Goal: Task Accomplishment & Management: Complete application form

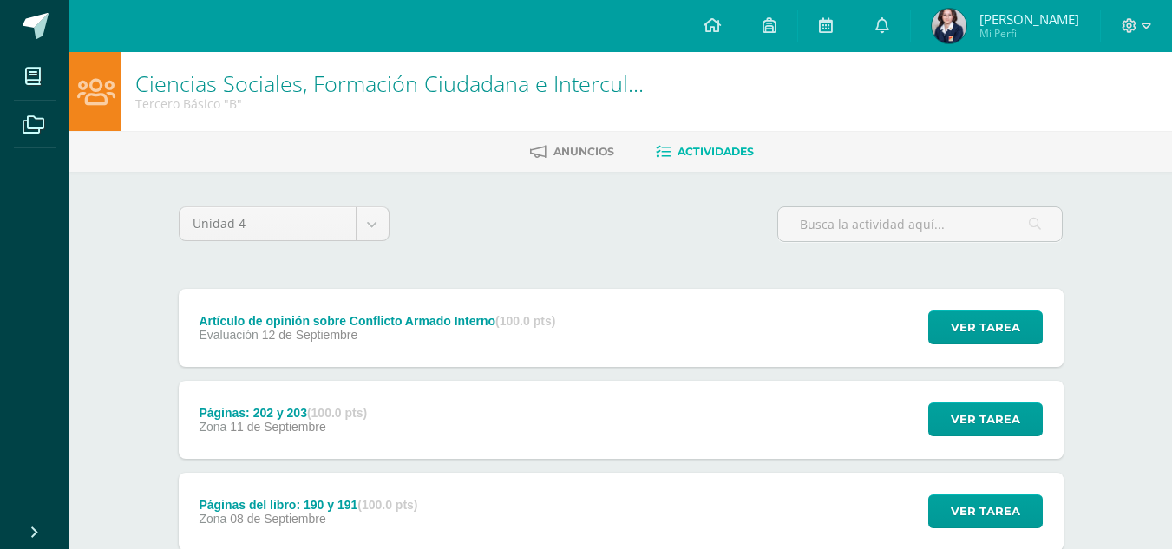
click at [928, 330] on div "Ver tarea" at bounding box center [982, 328] width 161 height 78
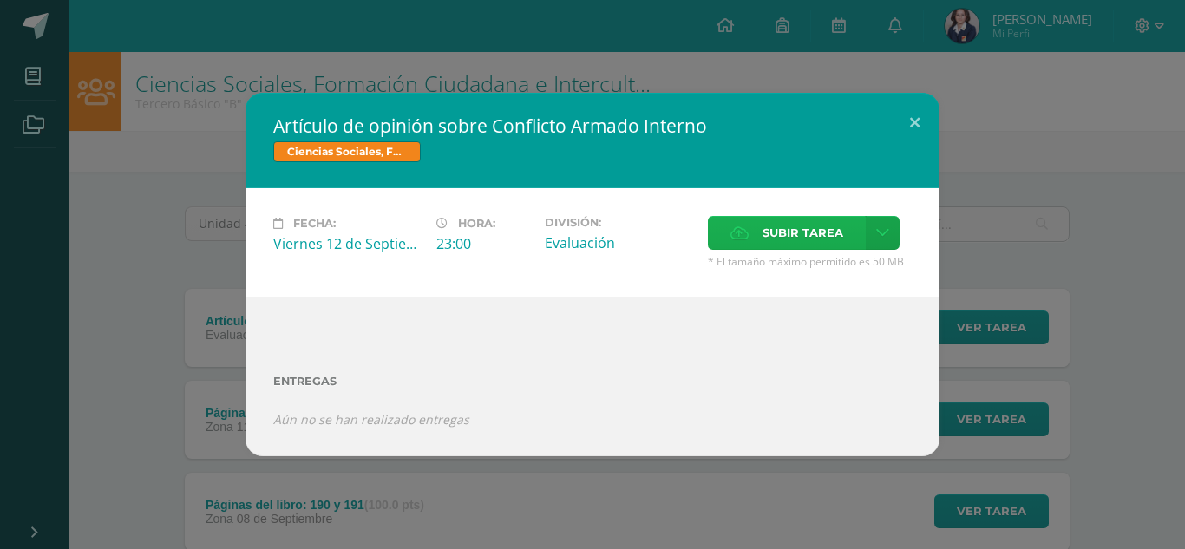
click at [778, 232] on span "Subir tarea" at bounding box center [803, 233] width 81 height 32
click at [0, 0] on input "Subir tarea" at bounding box center [0, 0] width 0 height 0
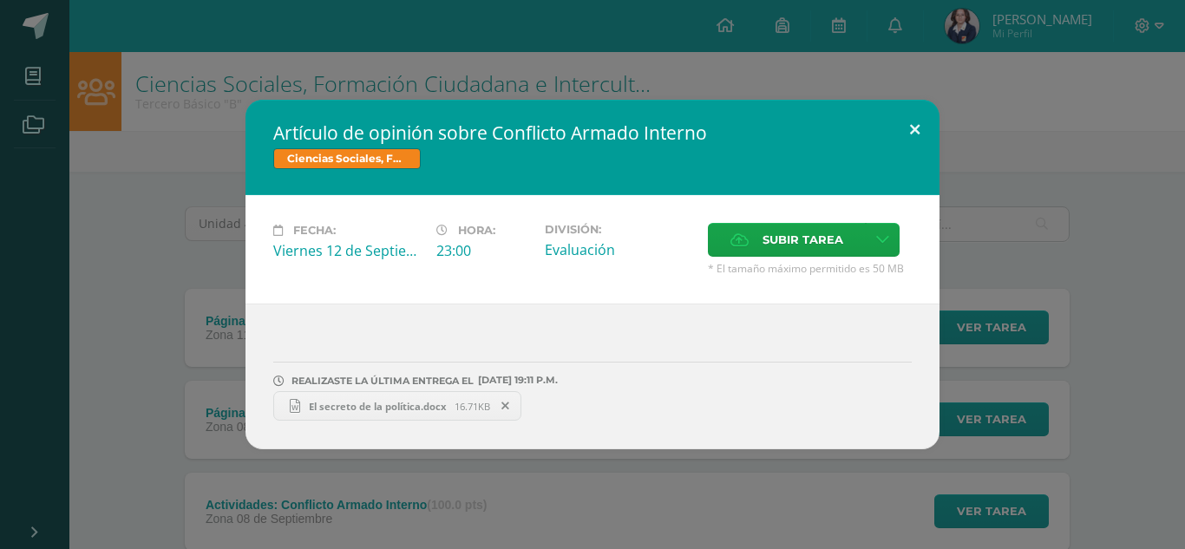
click at [928, 136] on button at bounding box center [914, 129] width 49 height 59
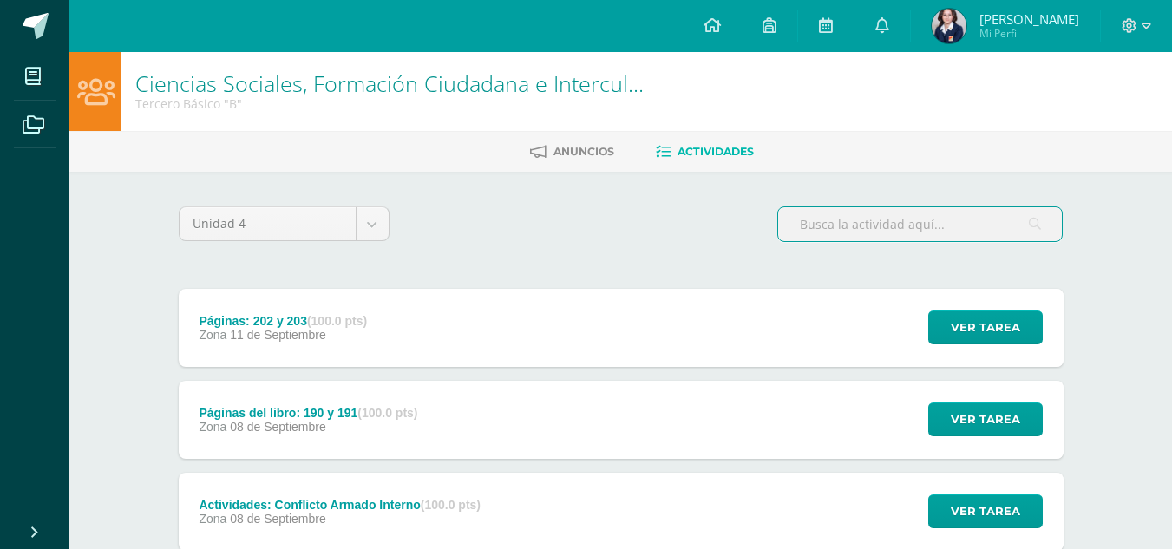
click at [835, 225] on input "text" at bounding box center [920, 224] width 284 height 34
click at [785, 36] on link at bounding box center [770, 26] width 56 height 52
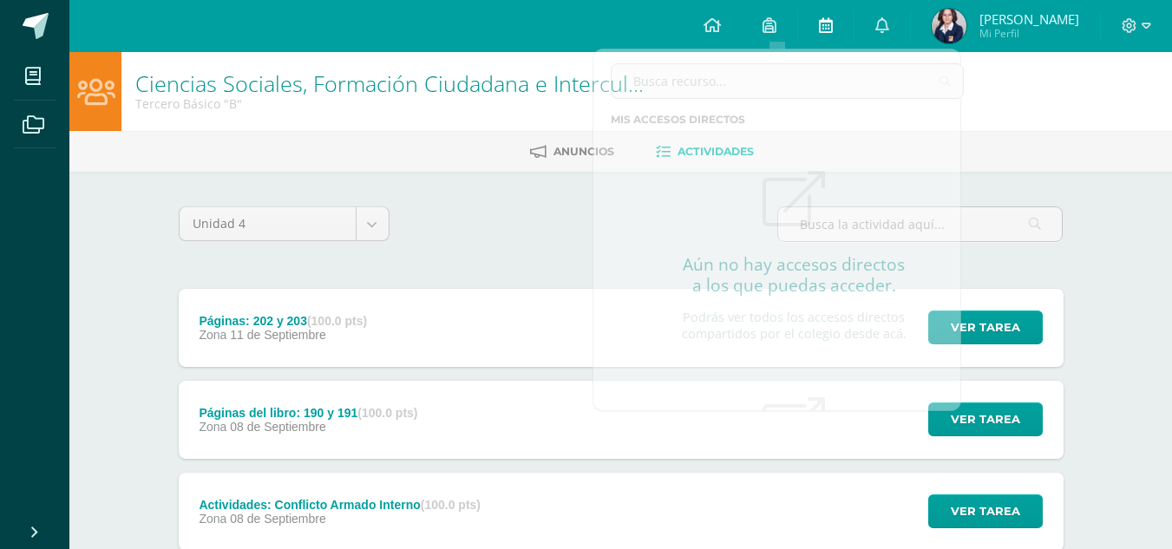
click at [817, 30] on link at bounding box center [826, 26] width 56 height 52
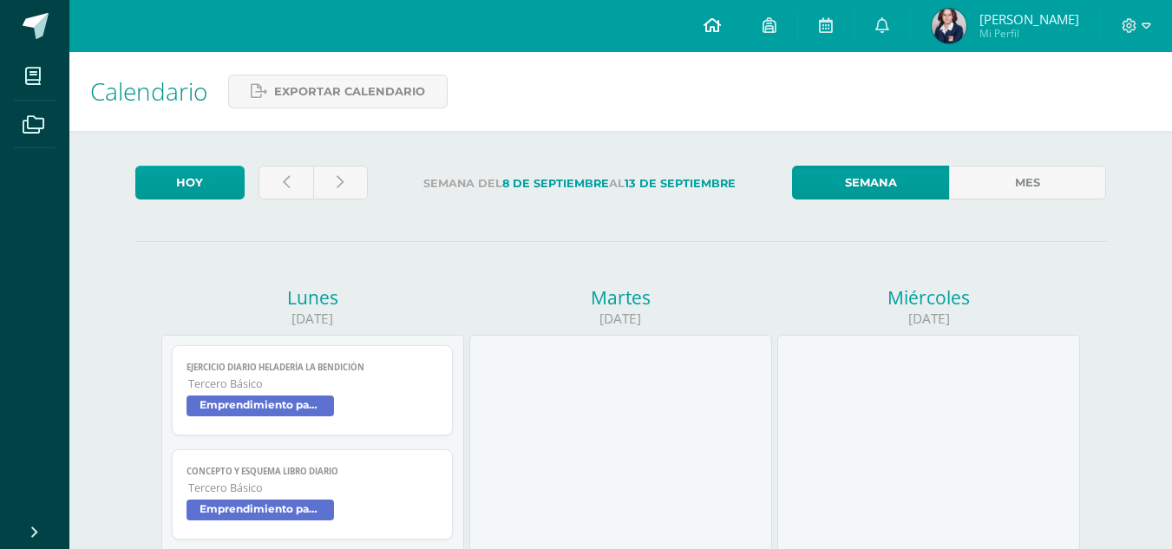
click at [737, 23] on link at bounding box center [712, 26] width 59 height 52
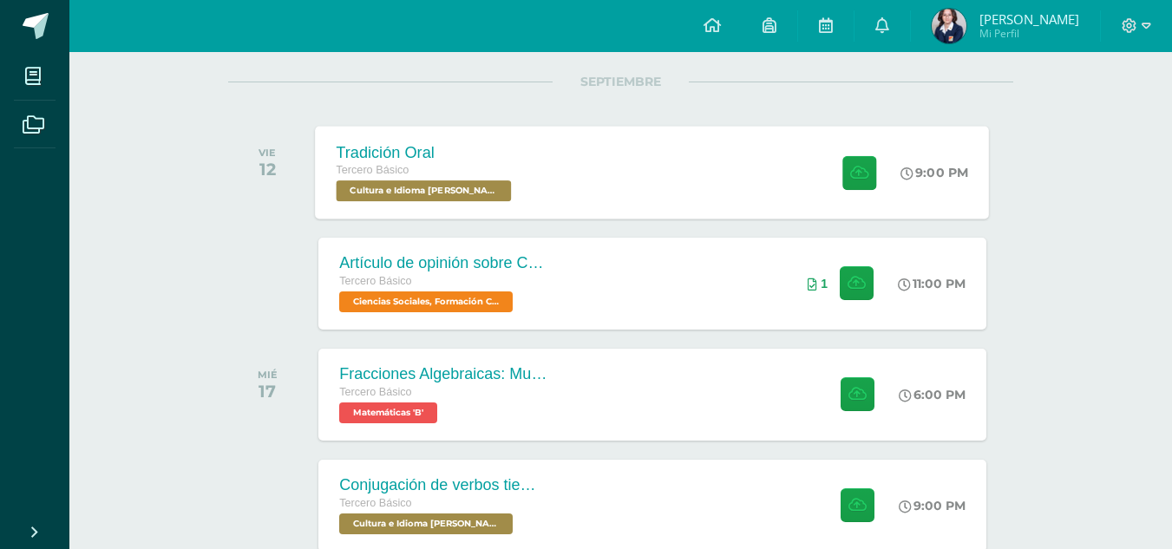
scroll to position [260, 0]
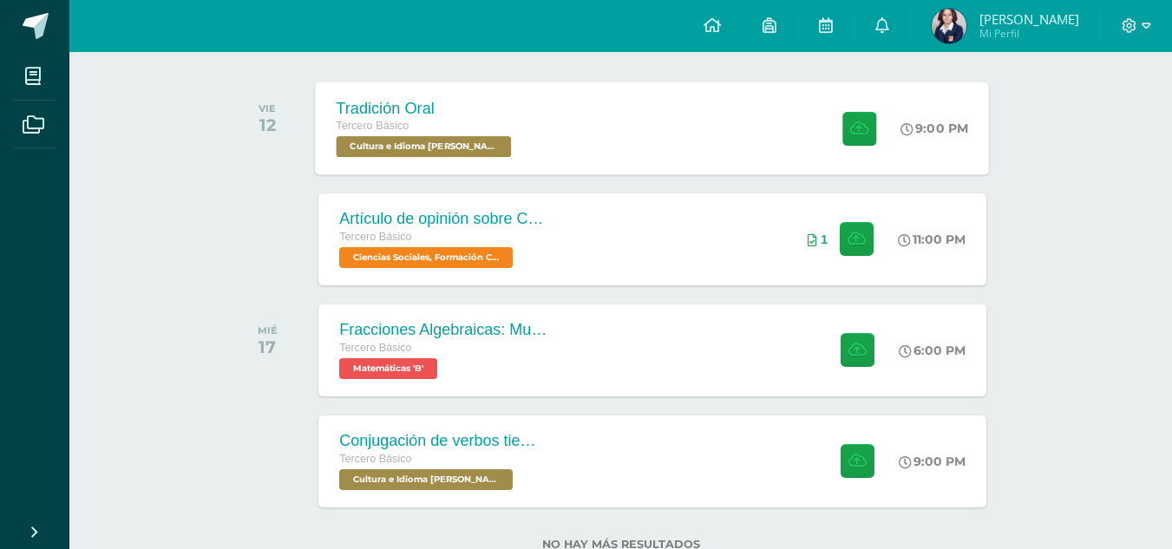
click at [695, 112] on div "Tradición Oral Tercero Básico Cultura e Idioma Maya Garífuna o Xinca 'B' 9:00 P…" at bounding box center [653, 128] width 674 height 93
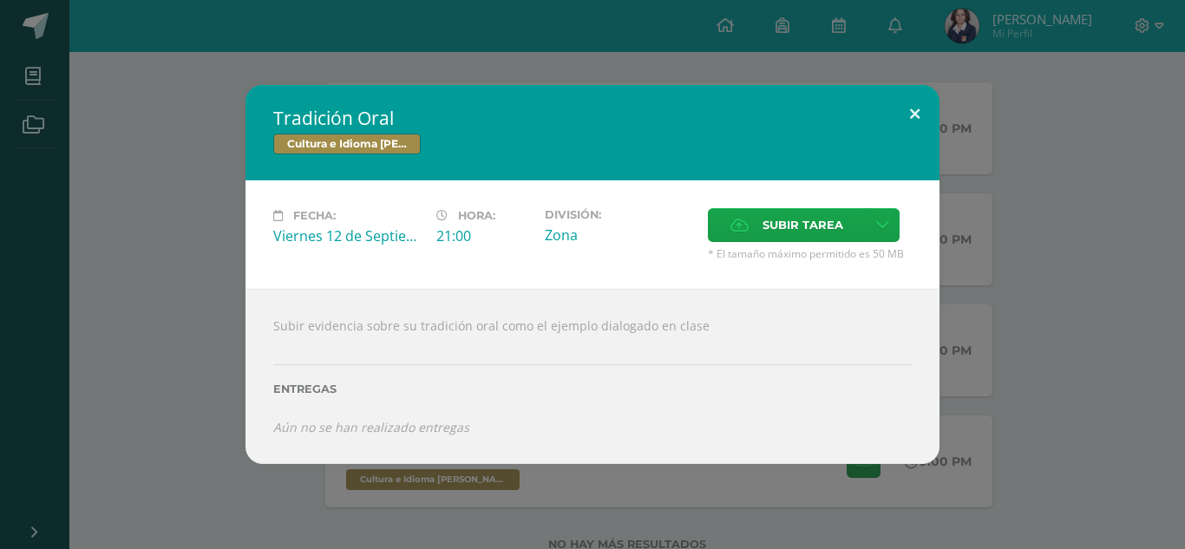
click at [910, 114] on button at bounding box center [914, 114] width 49 height 59
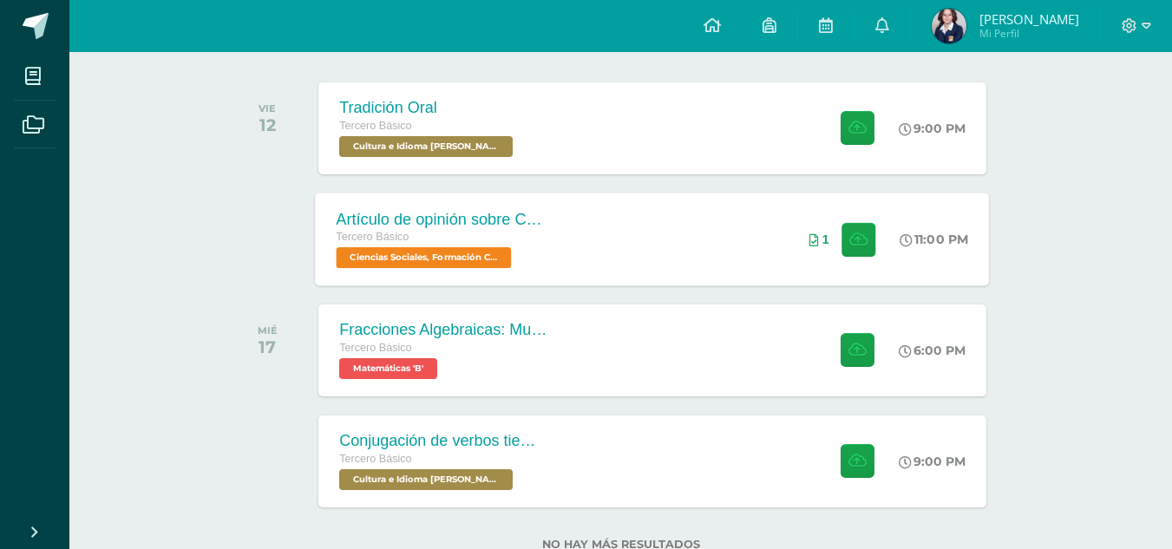
click at [688, 241] on div "Artículo de opinión sobre Conflicto Armado Interno Tercero Básico Ciencias Soci…" at bounding box center [653, 239] width 674 height 93
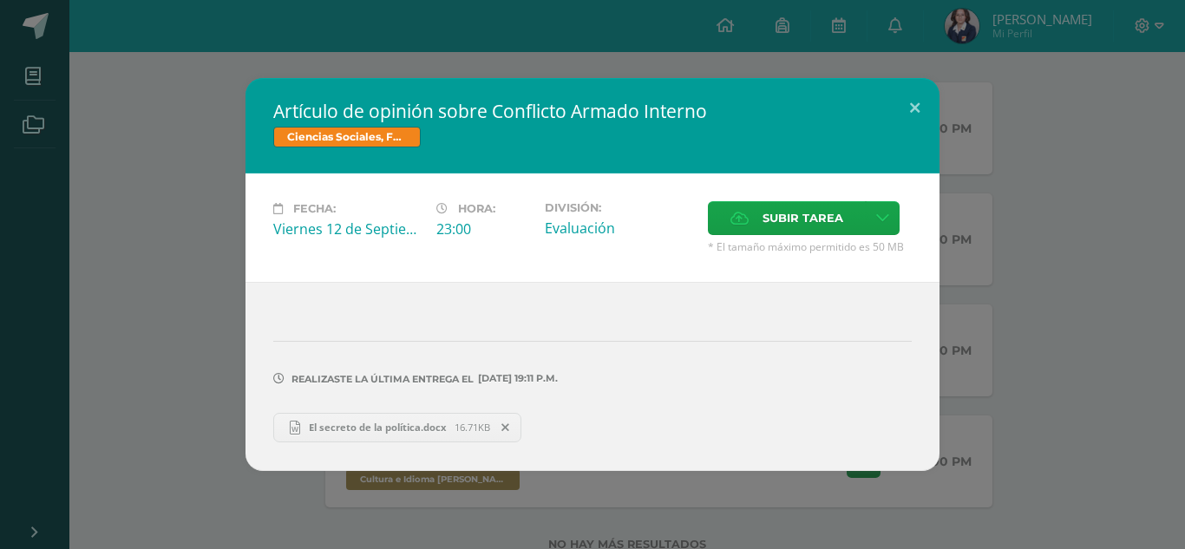
click at [444, 424] on span "El secreto de la política.docx" at bounding box center [377, 427] width 154 height 13
click at [916, 95] on button at bounding box center [914, 107] width 49 height 59
